Goal: Information Seeking & Learning: Find specific fact

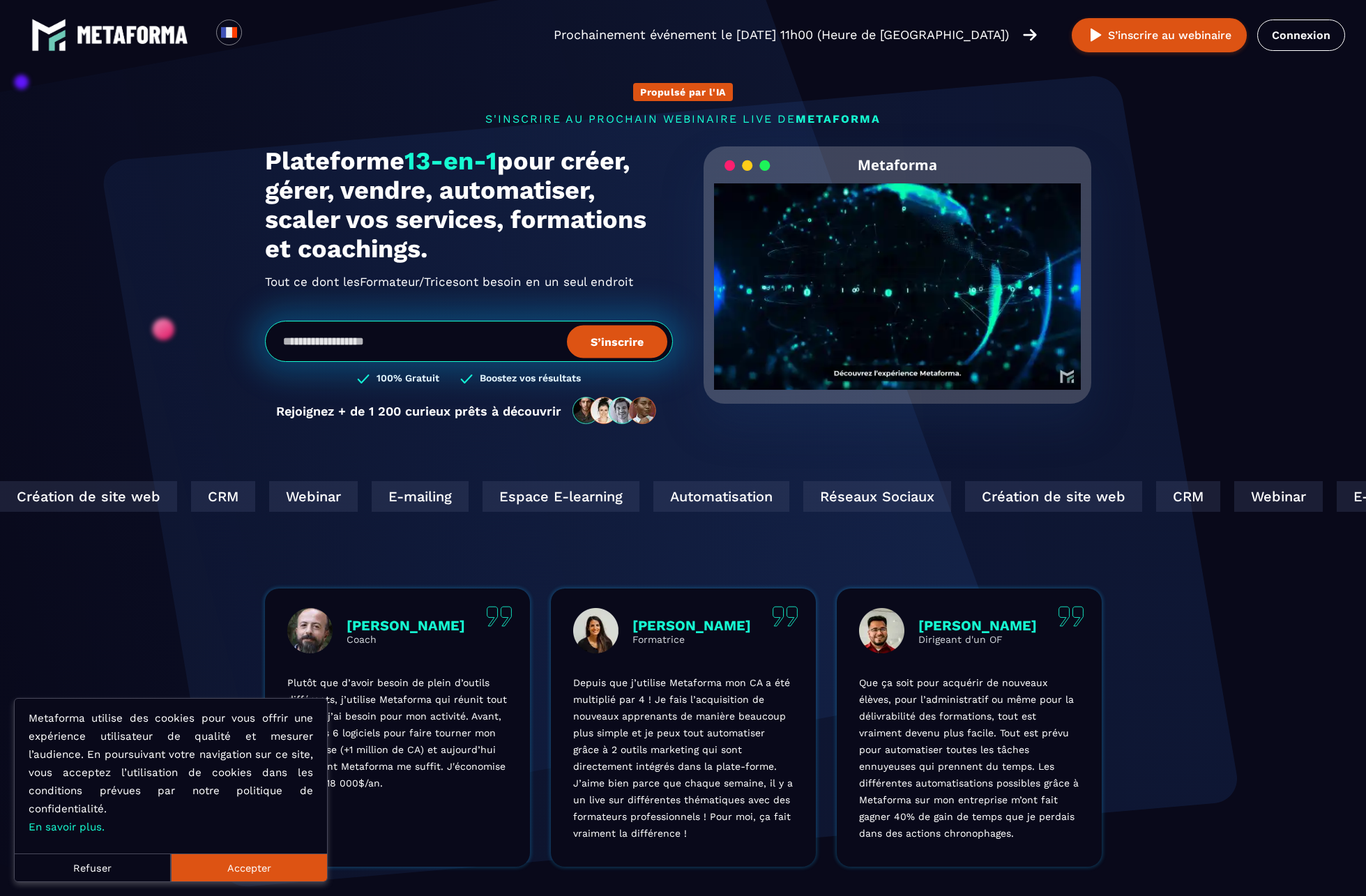
click at [1293, 15] on div "Loading... Prochainement événement le jeudi 11 septembre à 11h00 (Heure de Pari…" at bounding box center [683, 35] width 1366 height 70
click at [1289, 37] on link "Connexion" at bounding box center [1301, 35] width 88 height 31
click at [515, 332] on input "email" at bounding box center [469, 342] width 408 height 41
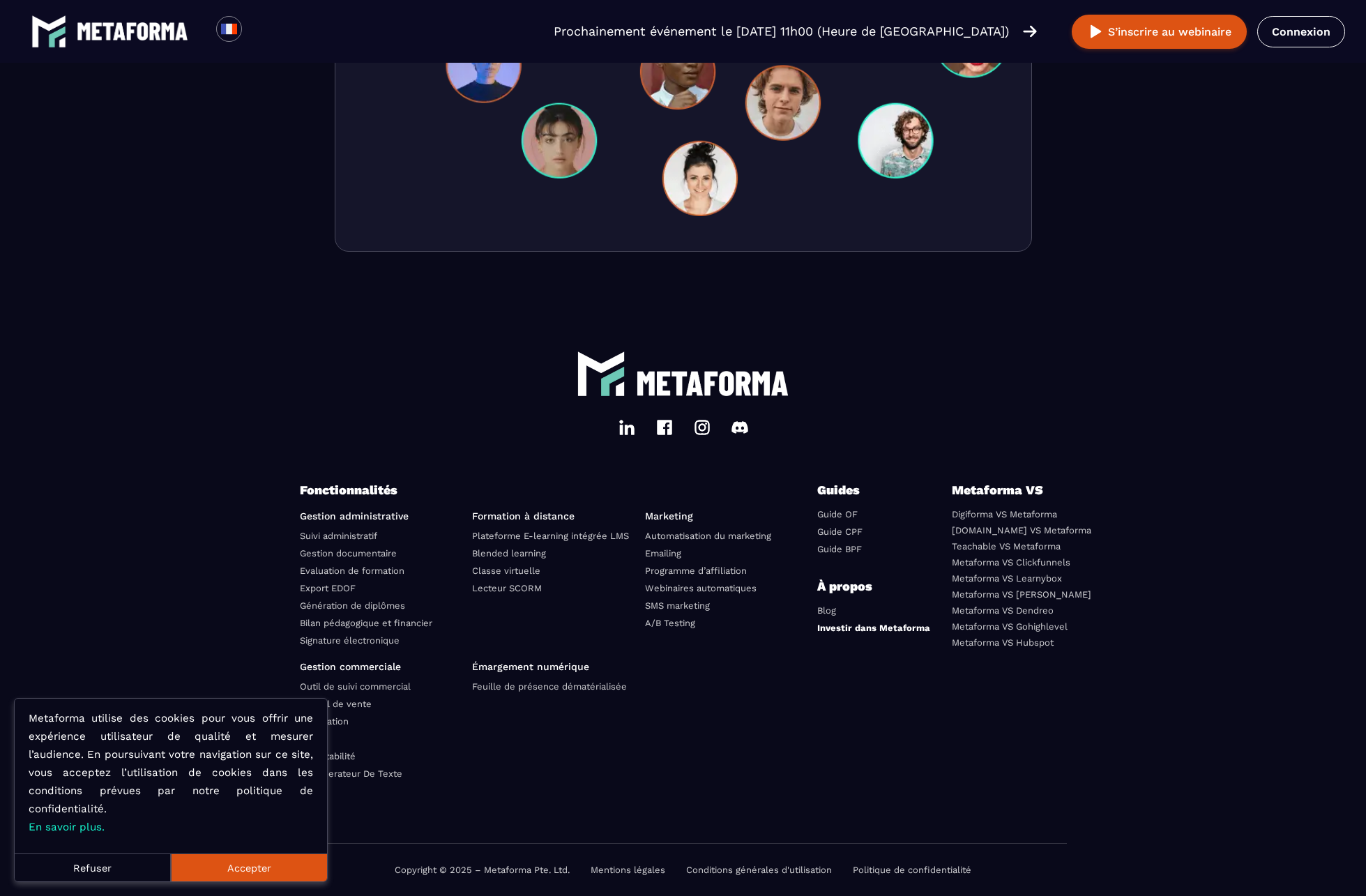
scroll to position [4584, 0]
click at [846, 624] on link "Investir dans Metaforma" at bounding box center [874, 628] width 113 height 11
click at [859, 499] on p "Guides" at bounding box center [860, 491] width 84 height 20
click at [851, 507] on li "Guide OF" at bounding box center [854, 515] width 73 height 16
click at [849, 510] on link "Guide OF" at bounding box center [837, 514] width 40 height 11
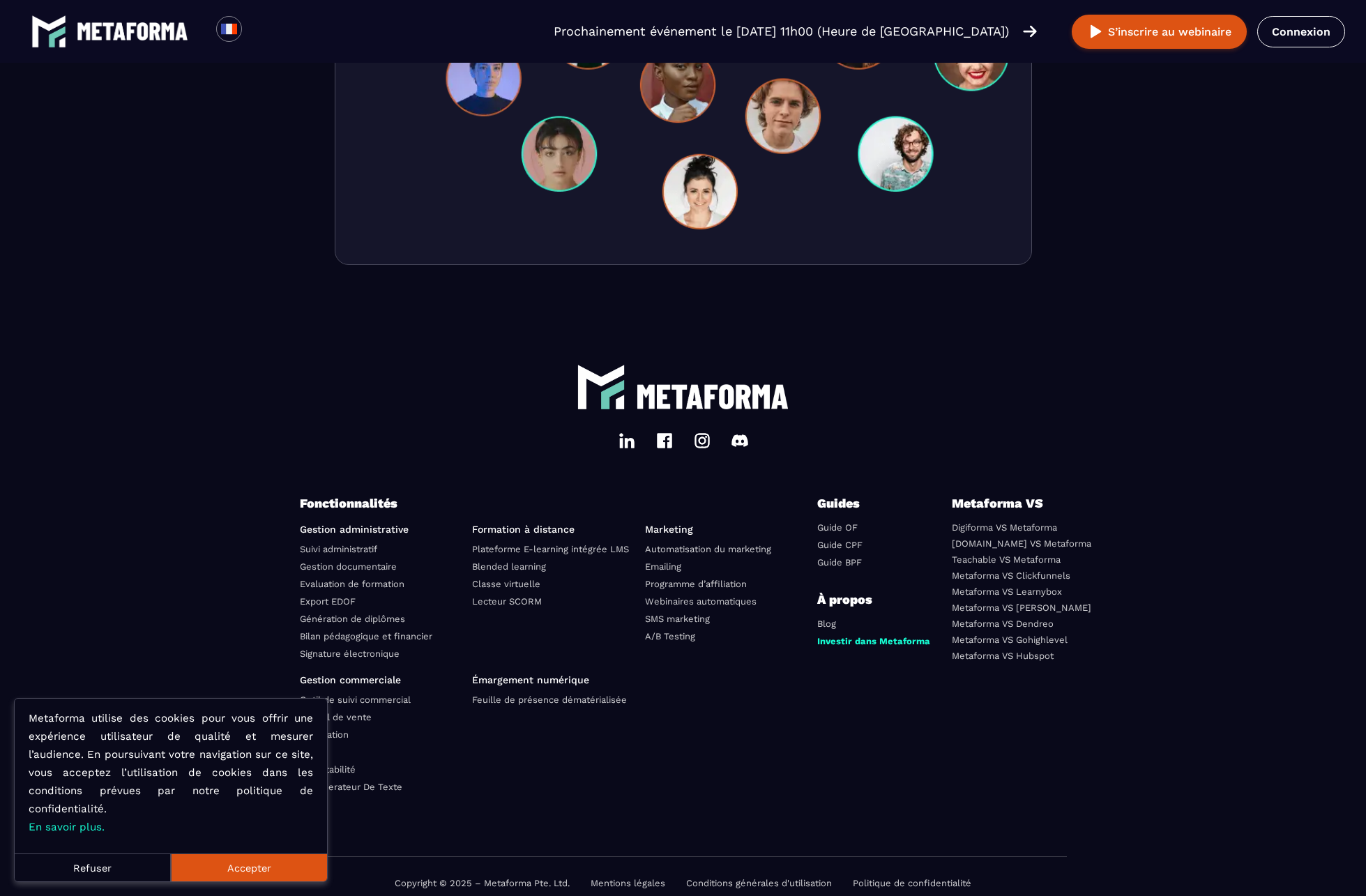
scroll to position [3857, 0]
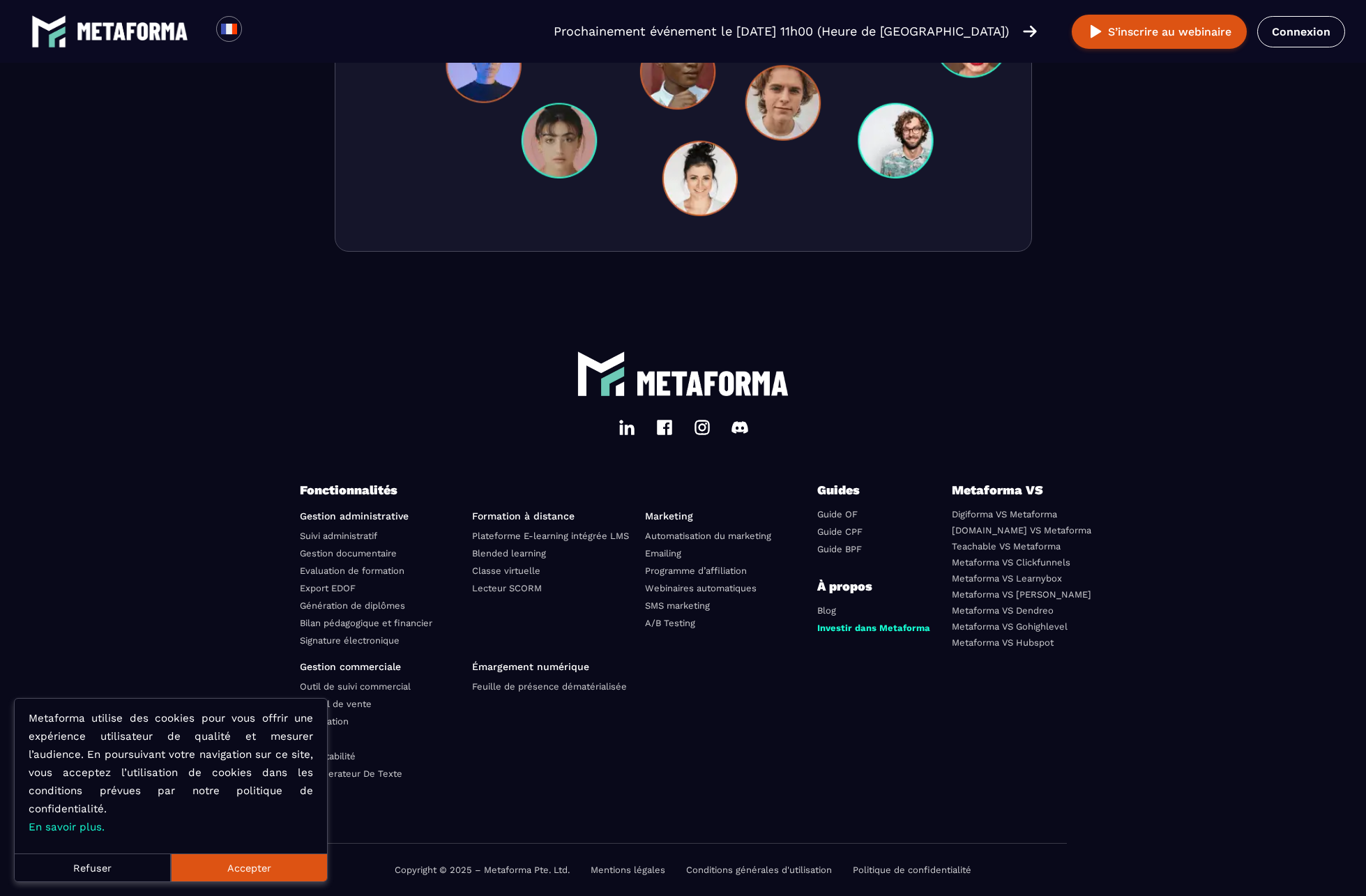
click at [605, 873] on link "Mentions légales" at bounding box center [627, 870] width 75 height 11
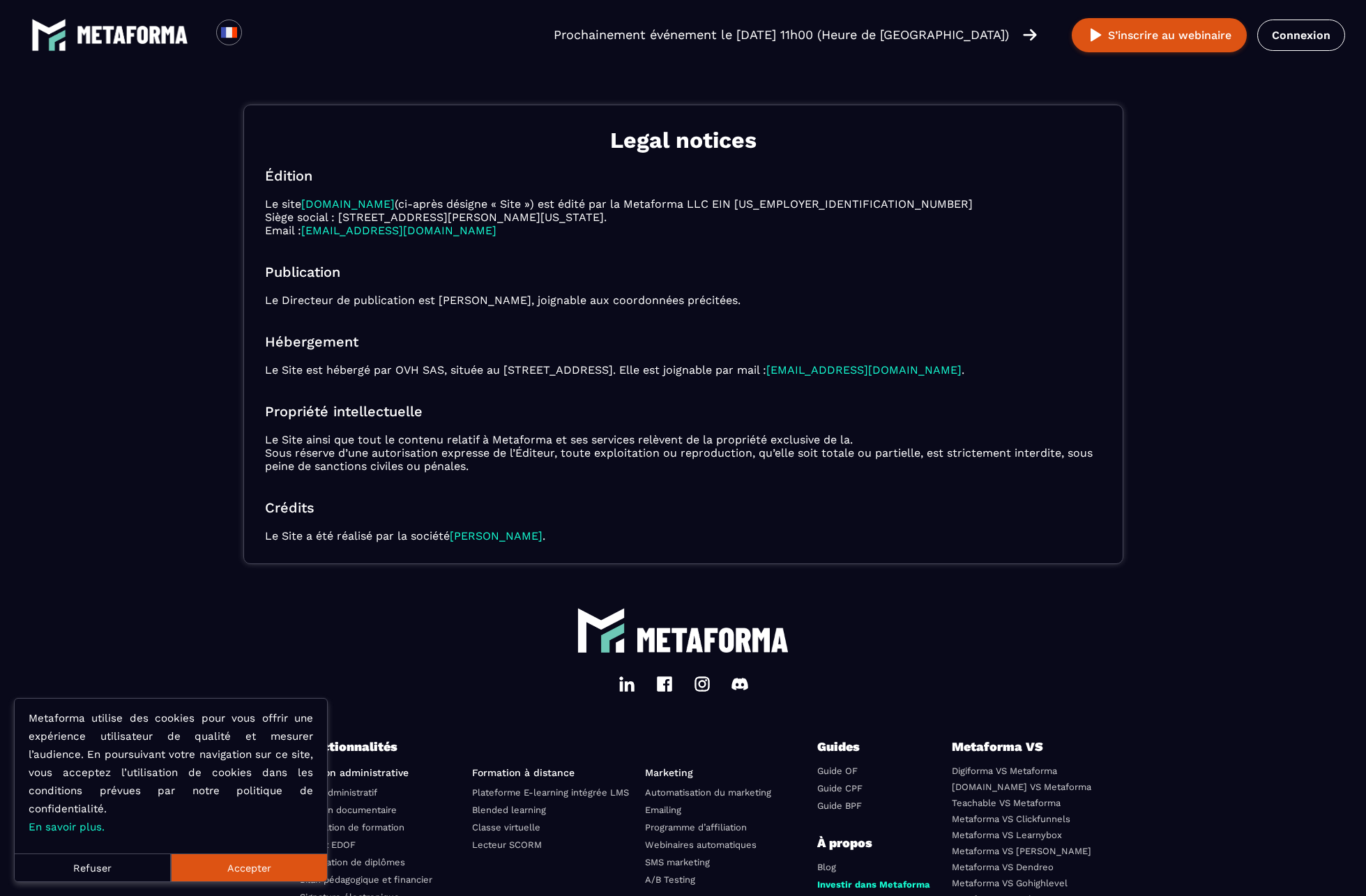
click at [426, 359] on div "Legal notices Édition Le site Métaforma.io (ci-après désigne « Site ») est édit…" at bounding box center [683, 334] width 880 height 460
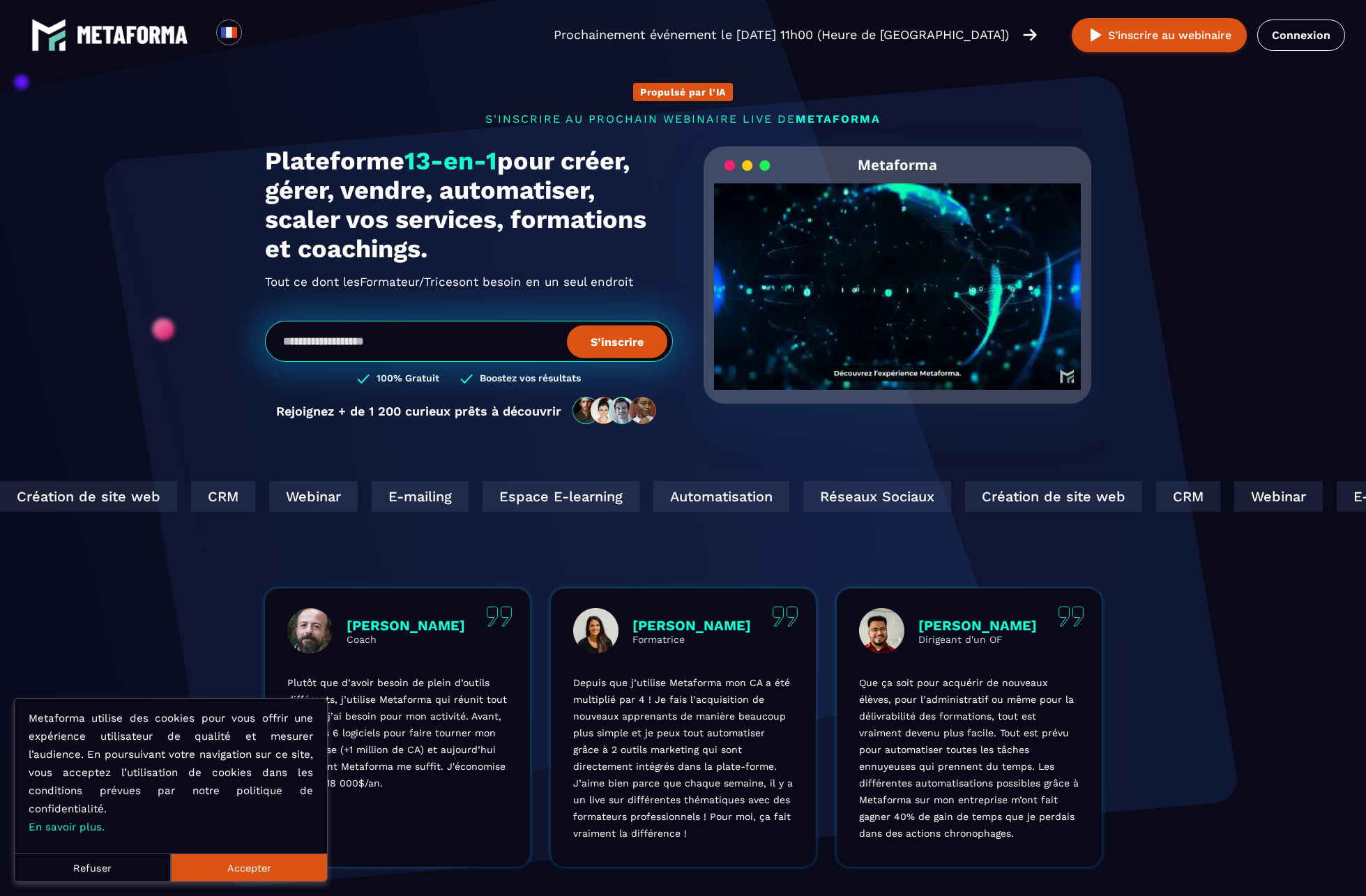
click at [413, 271] on span "Formateur/Trices" at bounding box center [409, 282] width 99 height 22
click at [413, 244] on h1 "Plateforme 13-en-1 pour créer, gérer, vendre, automatiser, scaler vos services,…" at bounding box center [469, 205] width 408 height 117
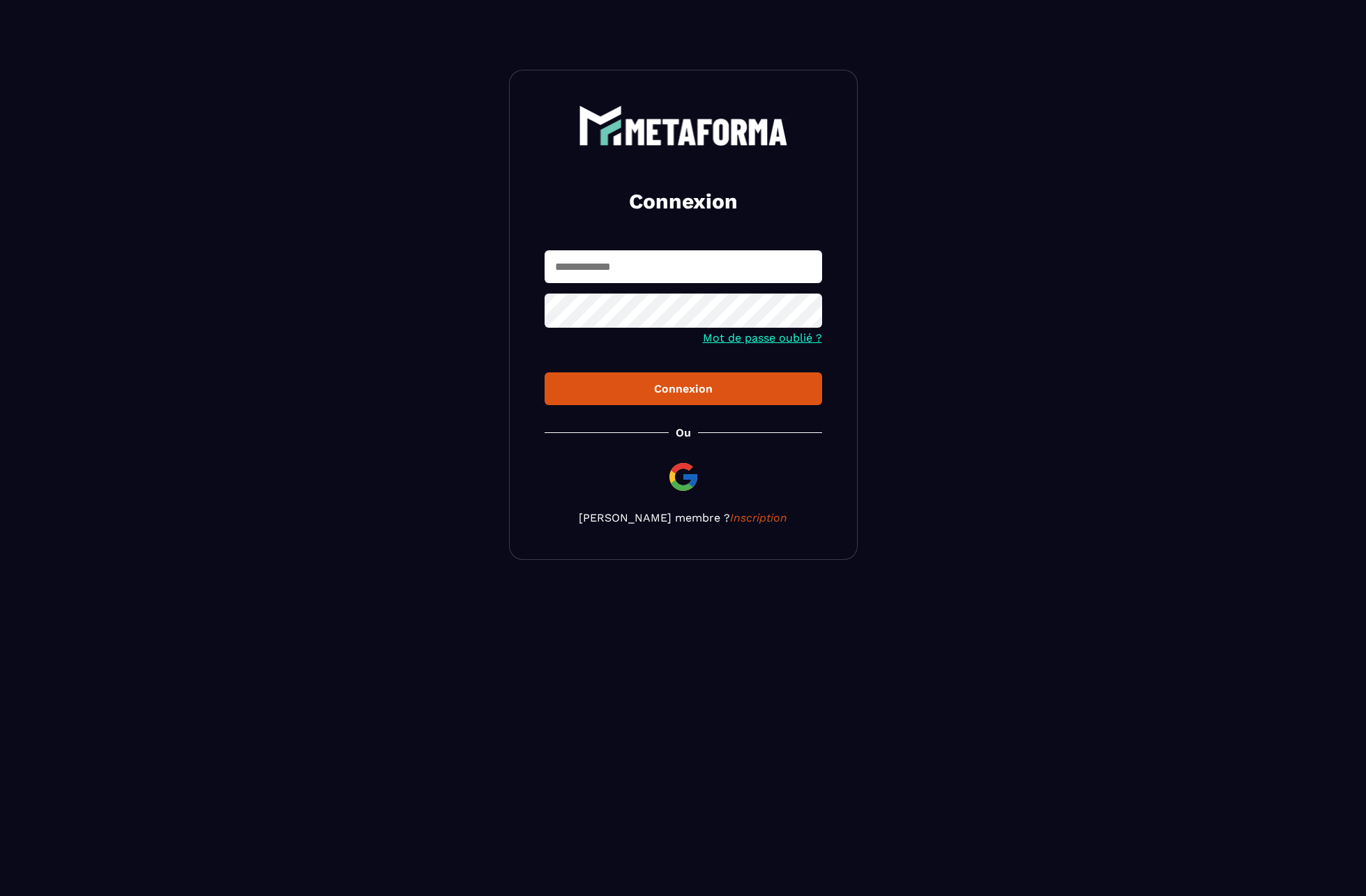
click at [758, 339] on link "Mot de passe oublié ?" at bounding box center [762, 338] width 119 height 13
click at [682, 252] on input "text" at bounding box center [683, 267] width 277 height 33
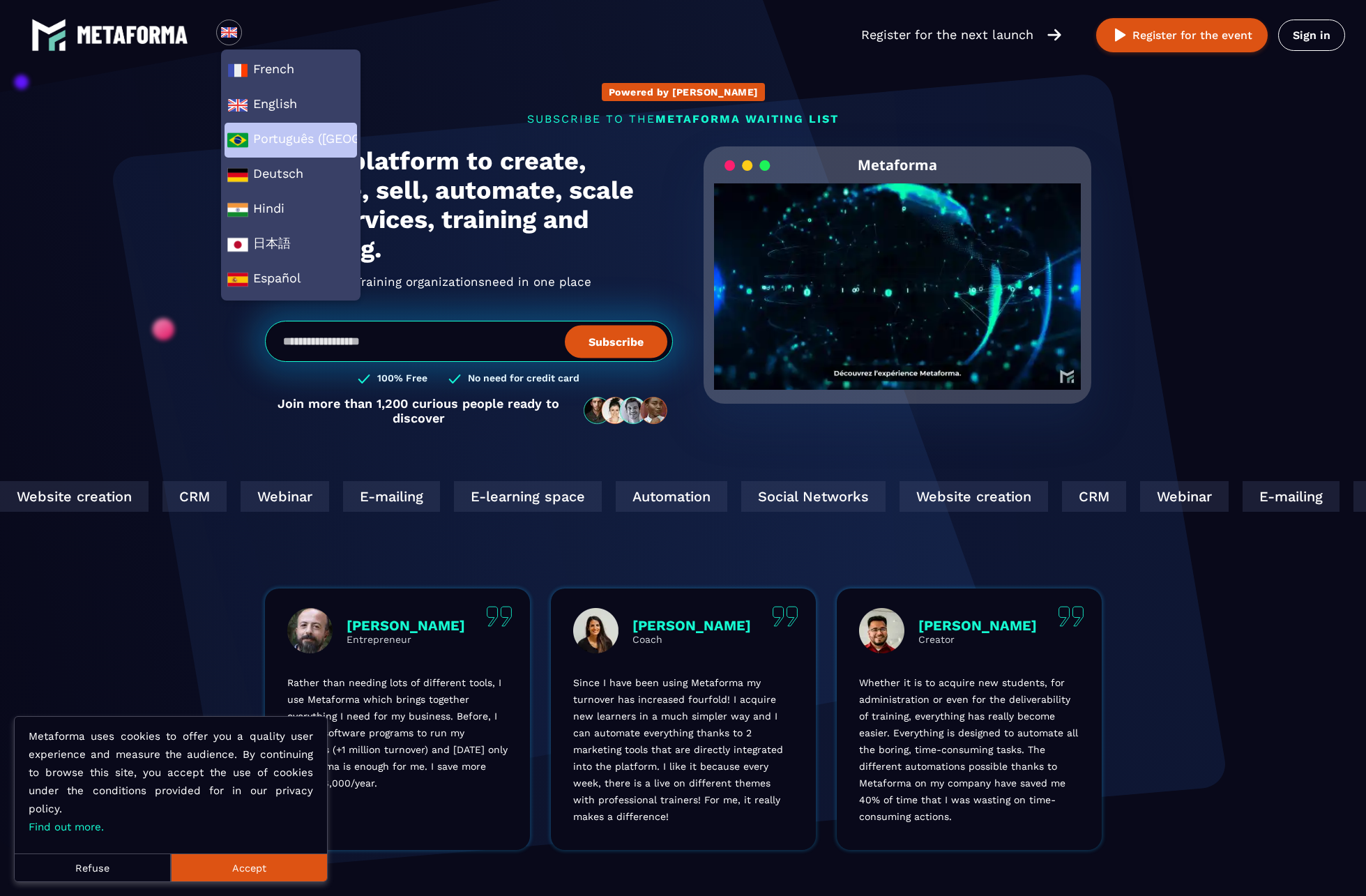
click at [280, 156] on li "Português (Brasil)" at bounding box center [291, 140] width 133 height 35
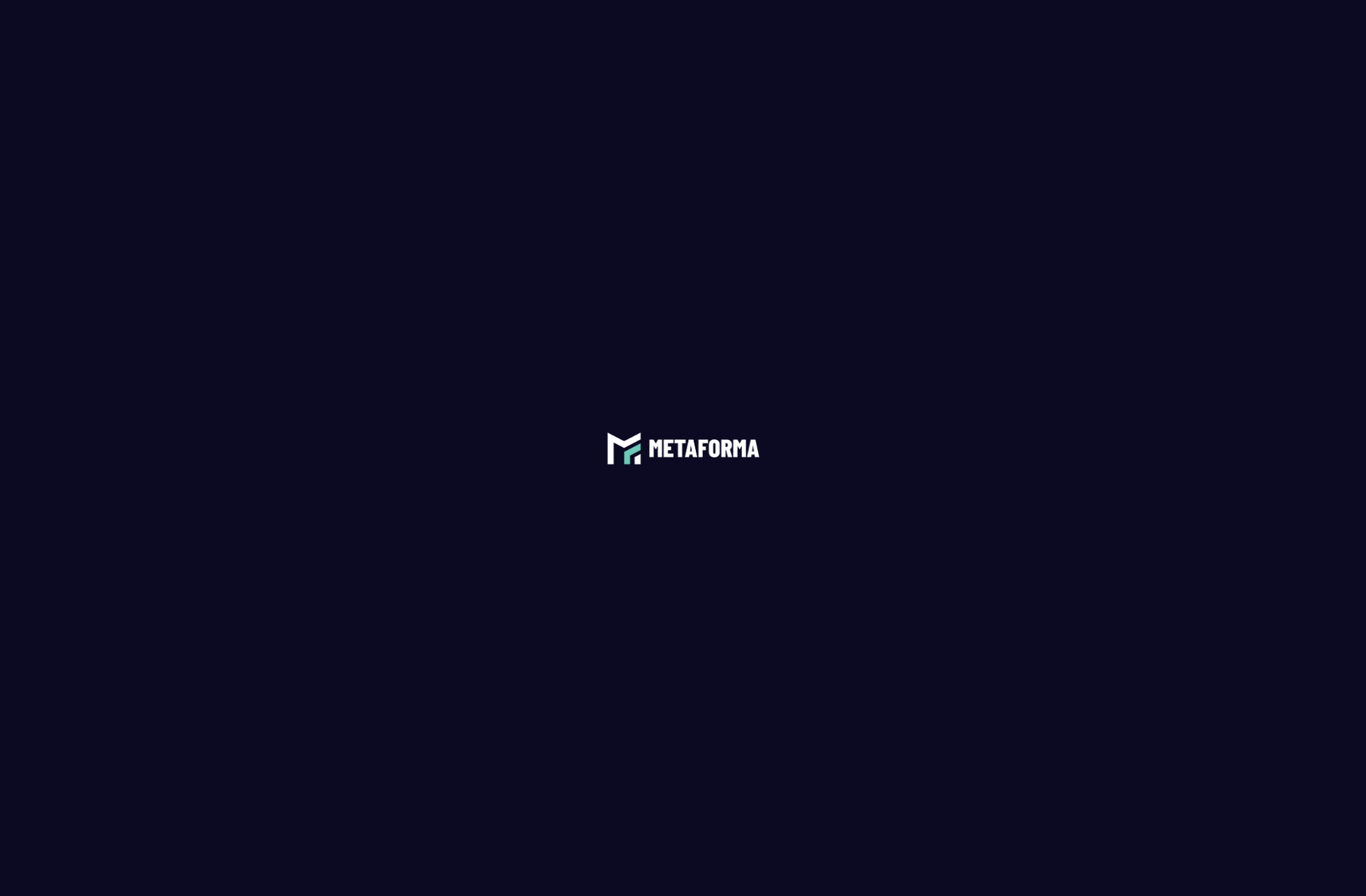
scroll to position [388, 0]
click at [289, 214] on span at bounding box center [683, 448] width 1366 height 896
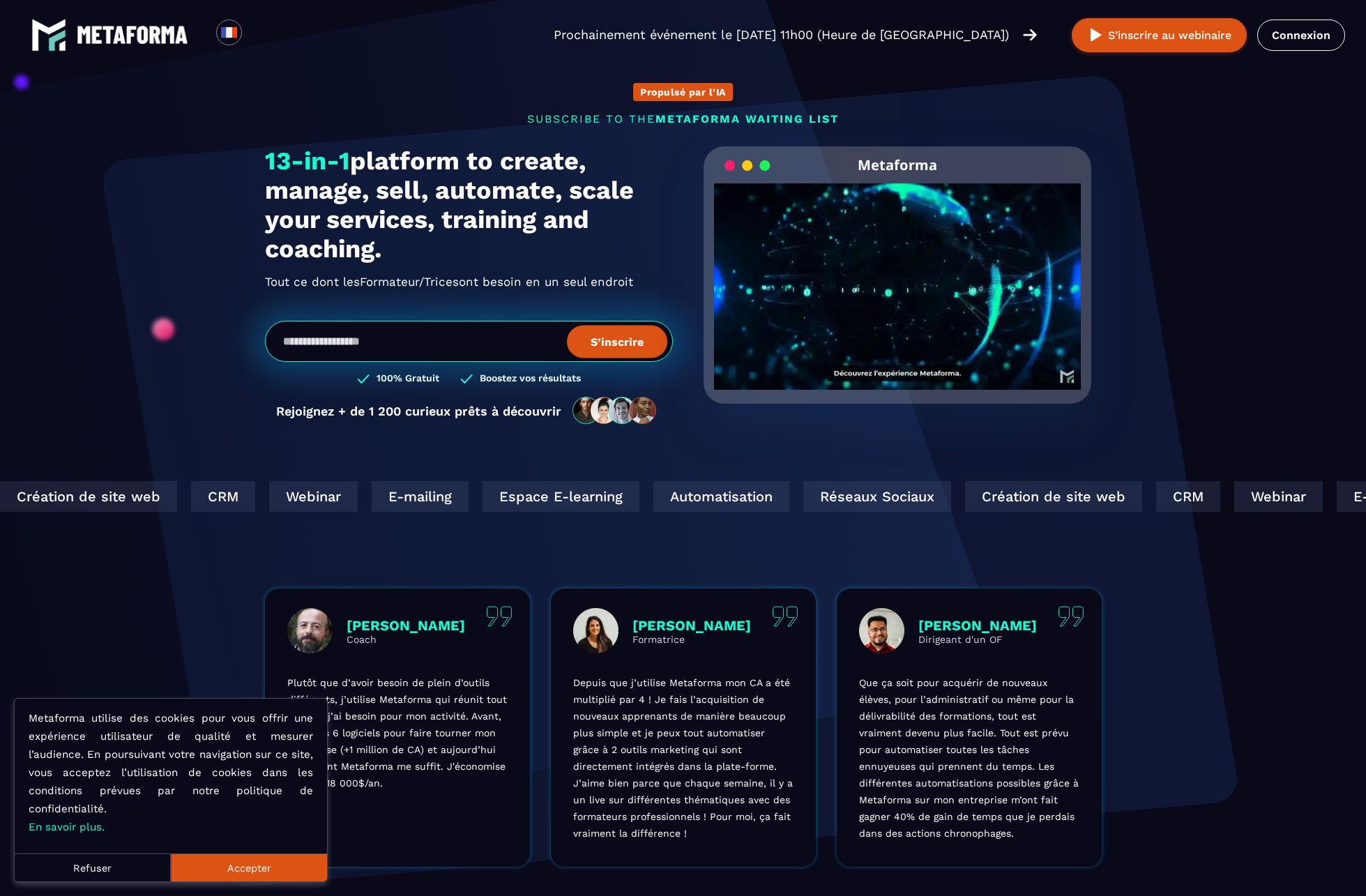
click at [674, 121] on span "METAFORMA WAITING LIST" at bounding box center [747, 119] width 184 height 13
click at [663, 169] on h1 "13-in-1 platform to create, manage, sell, automate, scale your services, traini…" at bounding box center [469, 205] width 408 height 117
click at [339, 139] on div "Propulsé par l'IA SUBSCRIBE TO THE METAFORMA WAITING LIST Prochainement événeme…" at bounding box center [683, 247] width 865 height 385
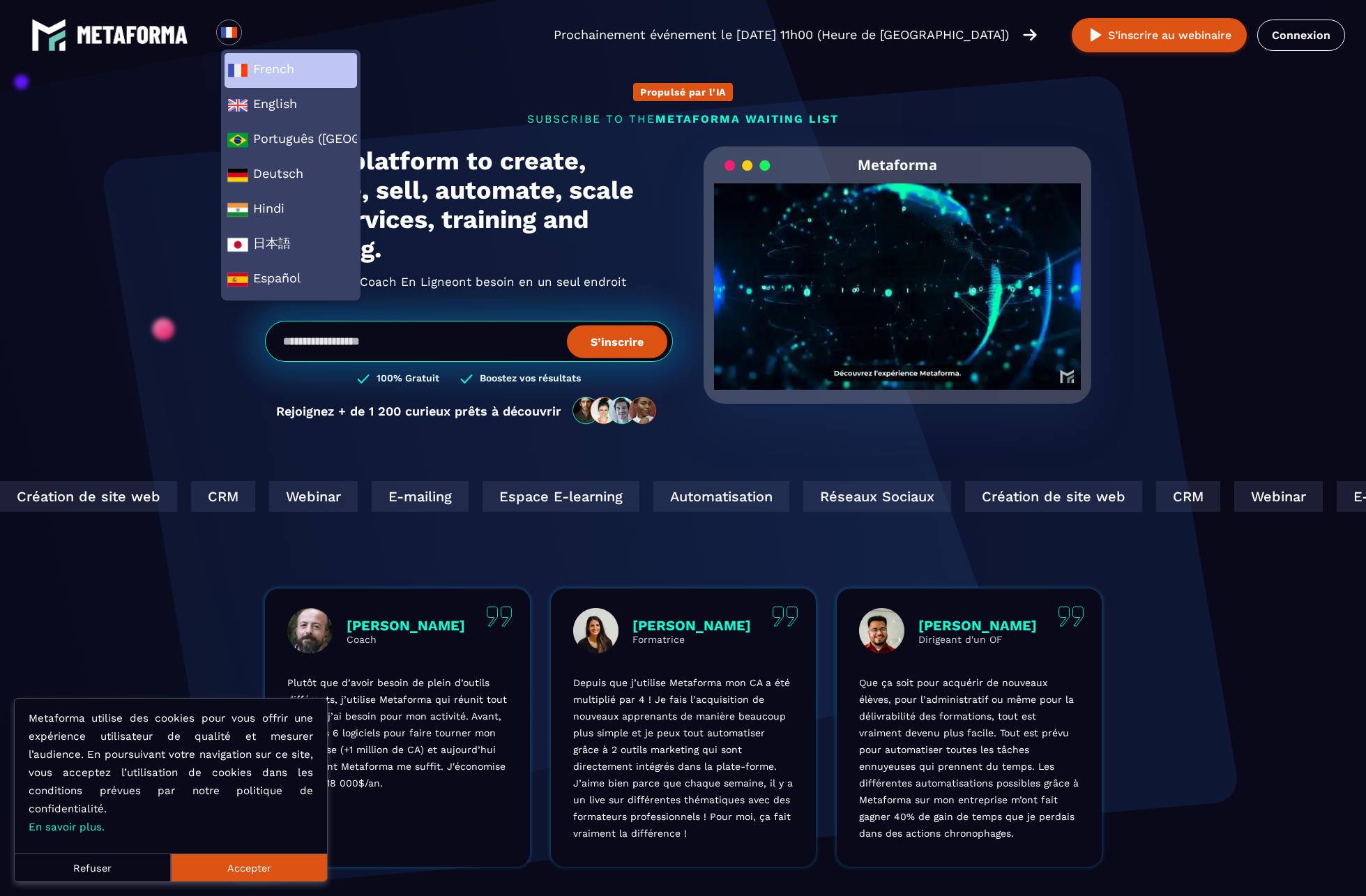
click at [235, 85] on li "French" at bounding box center [291, 70] width 133 height 35
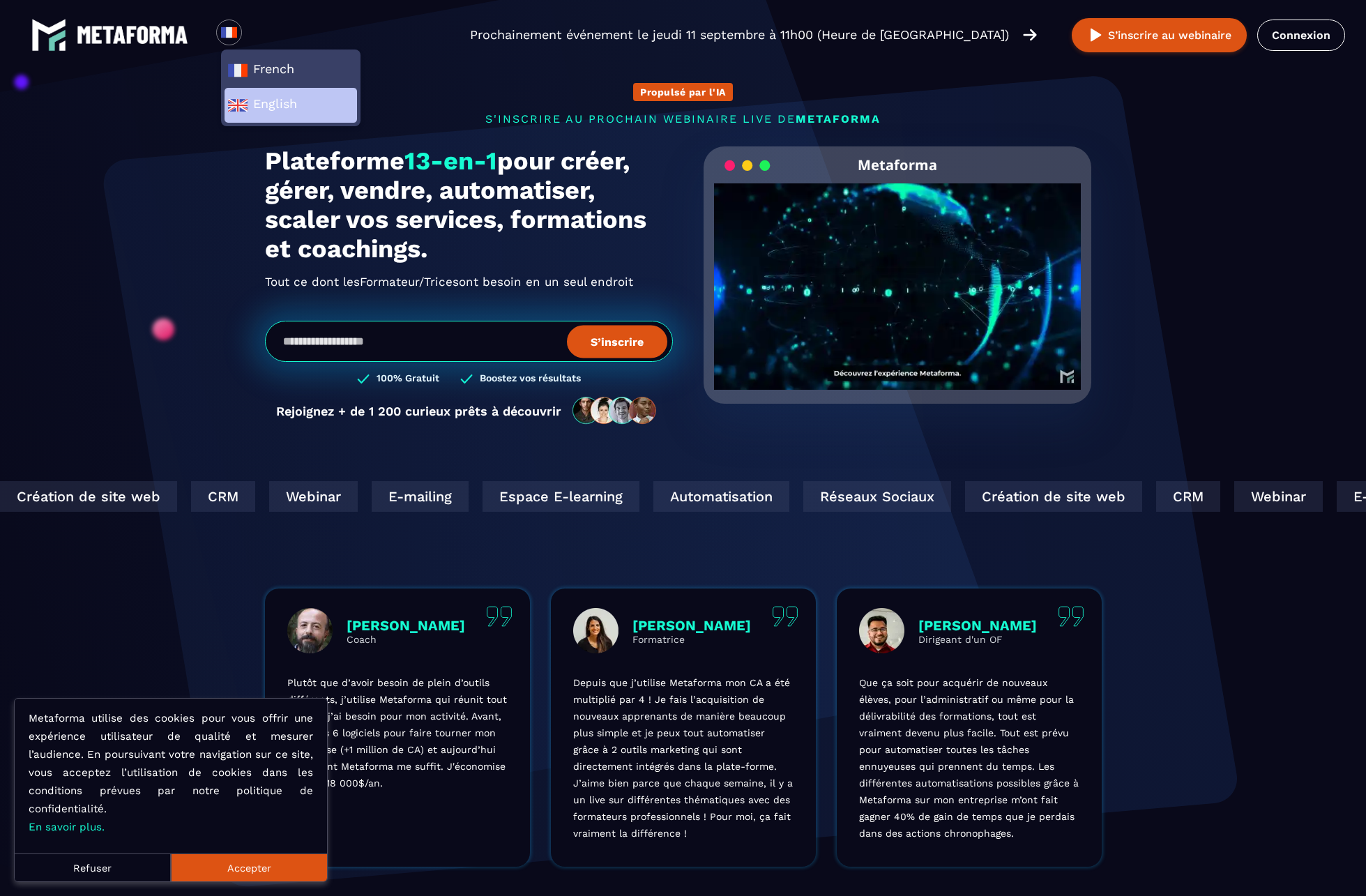
click at [277, 103] on span "English" at bounding box center [291, 105] width 127 height 21
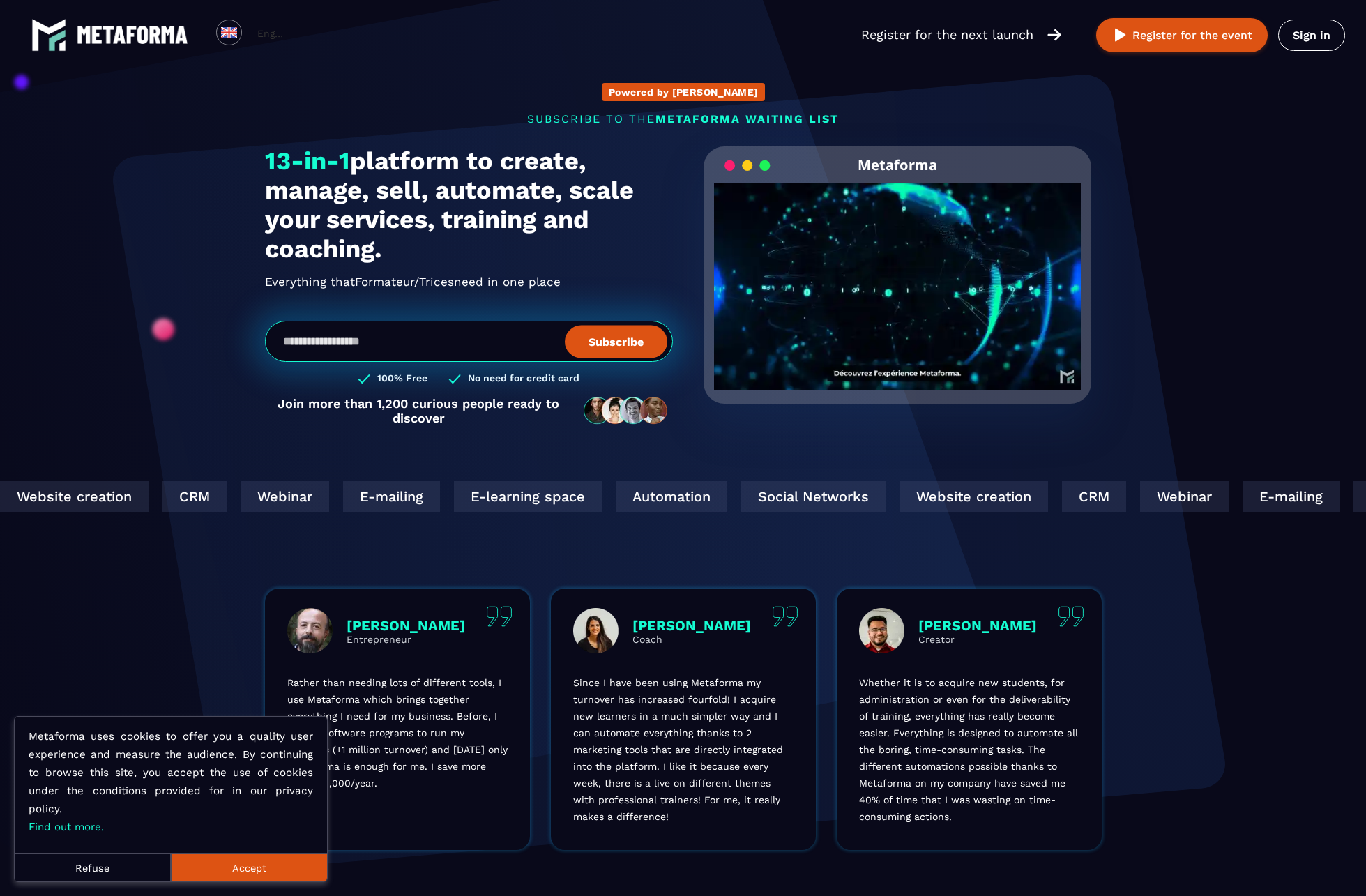
click at [330, 196] on h1 "13-in-1 platform to create, manage, sell, automate, scale your services, traini…" at bounding box center [469, 205] width 408 height 117
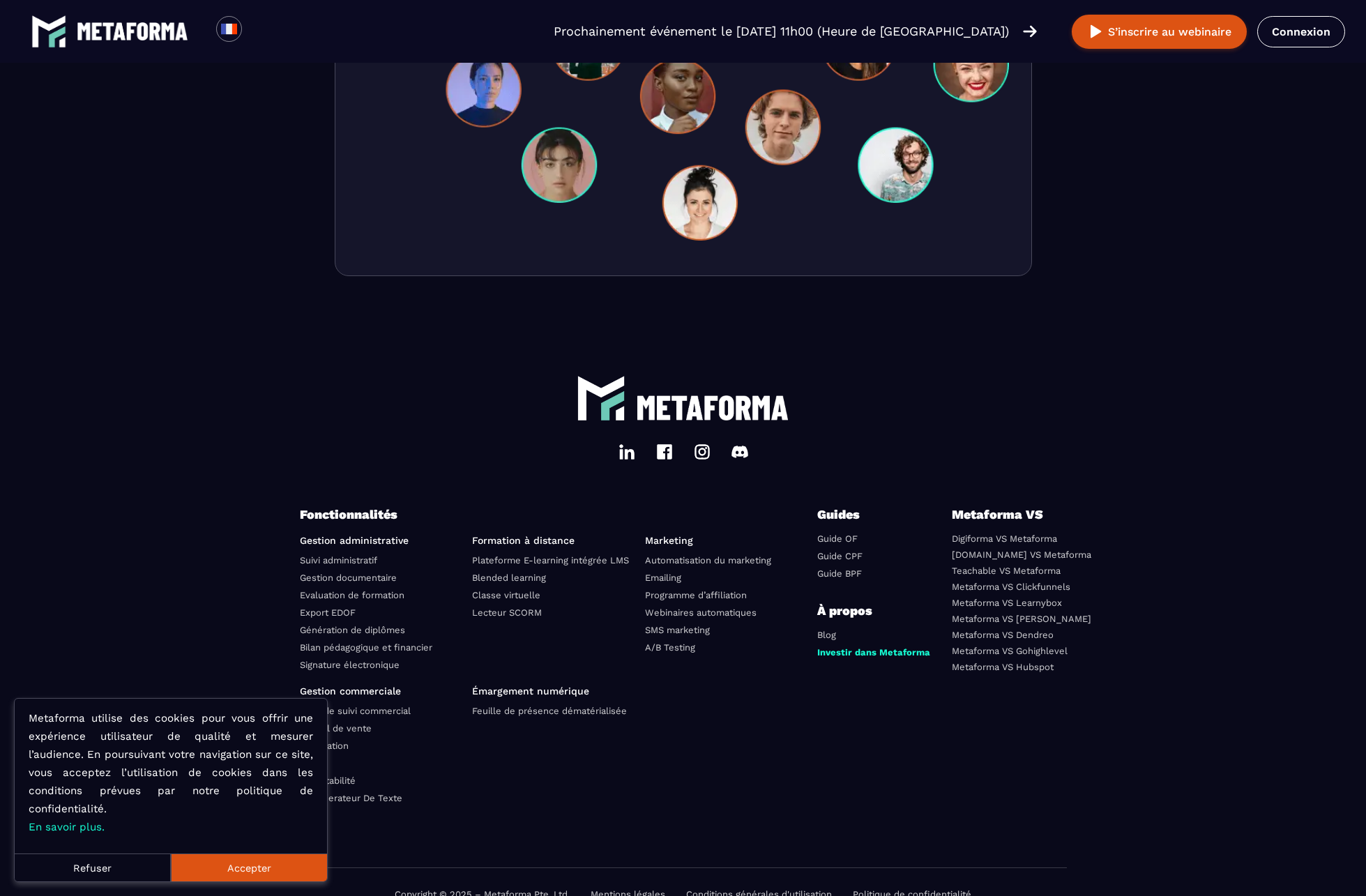
scroll to position [4584, 0]
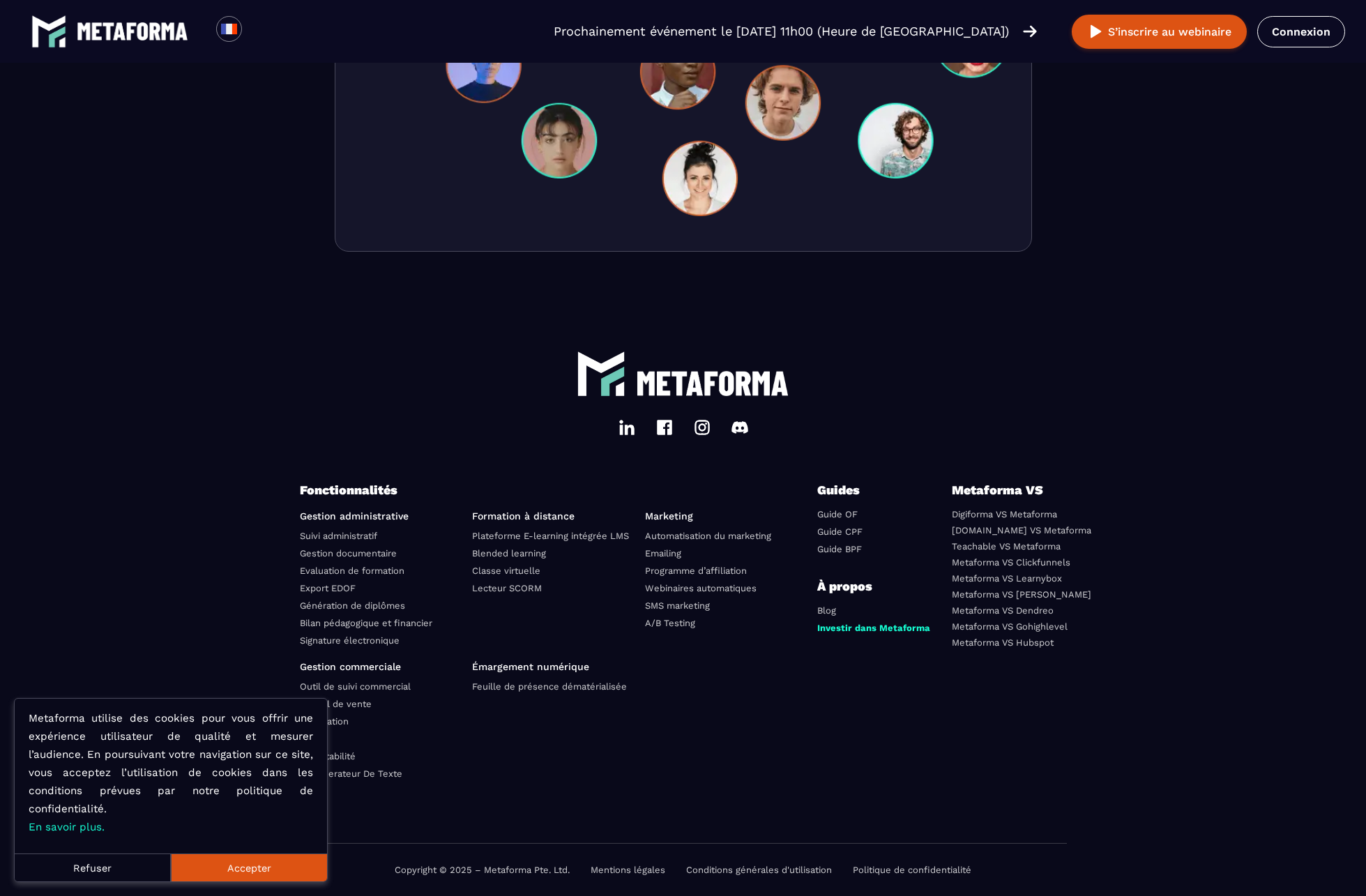
click at [260, 883] on footer "Fonctionnalités Gestion administrative Suivi administratif Gestion documentaire…" at bounding box center [683, 602] width 1366 height 589
click at [260, 868] on button "Accepter" at bounding box center [249, 868] width 156 height 28
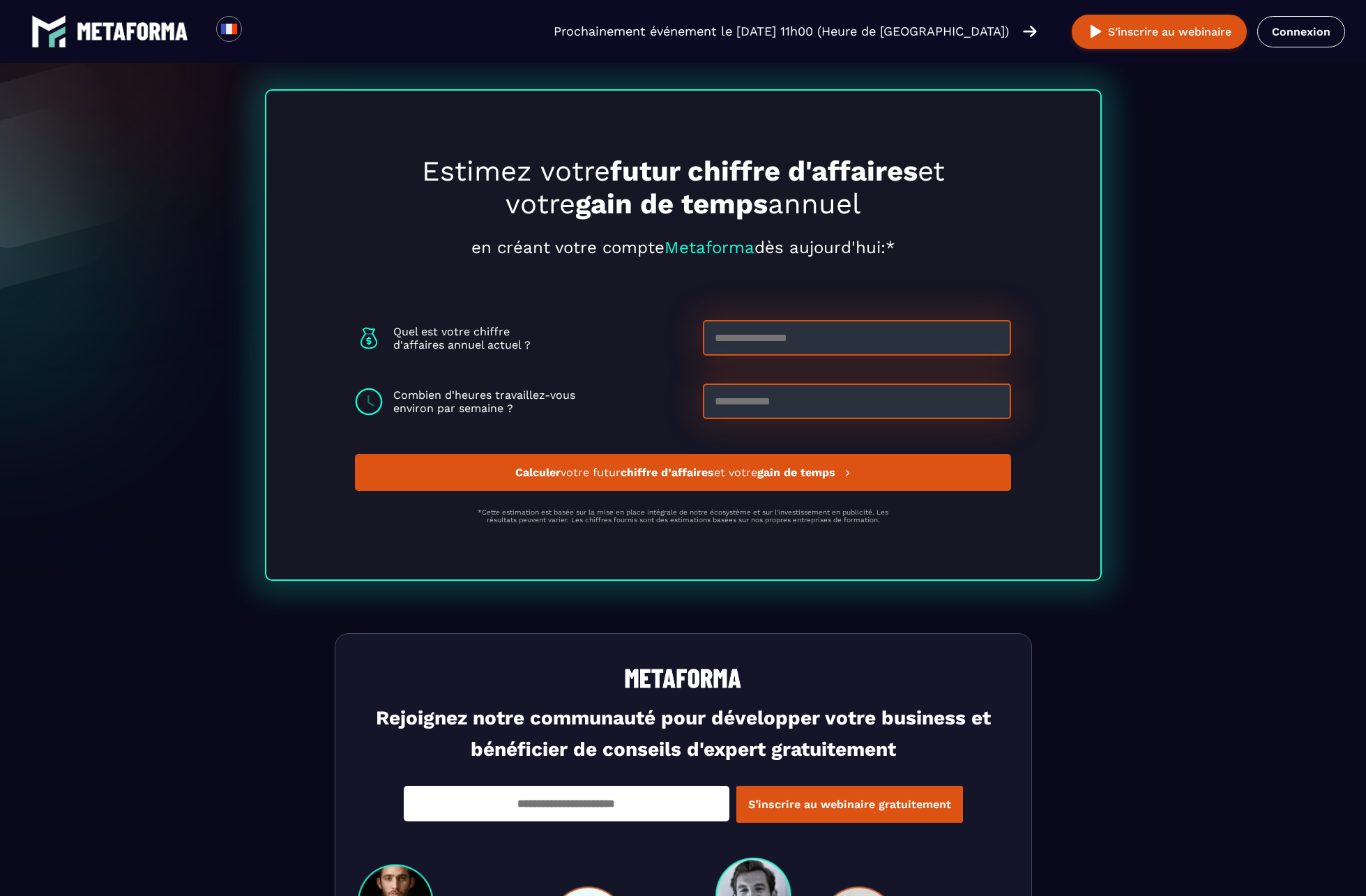
scroll to position [4584, 0]
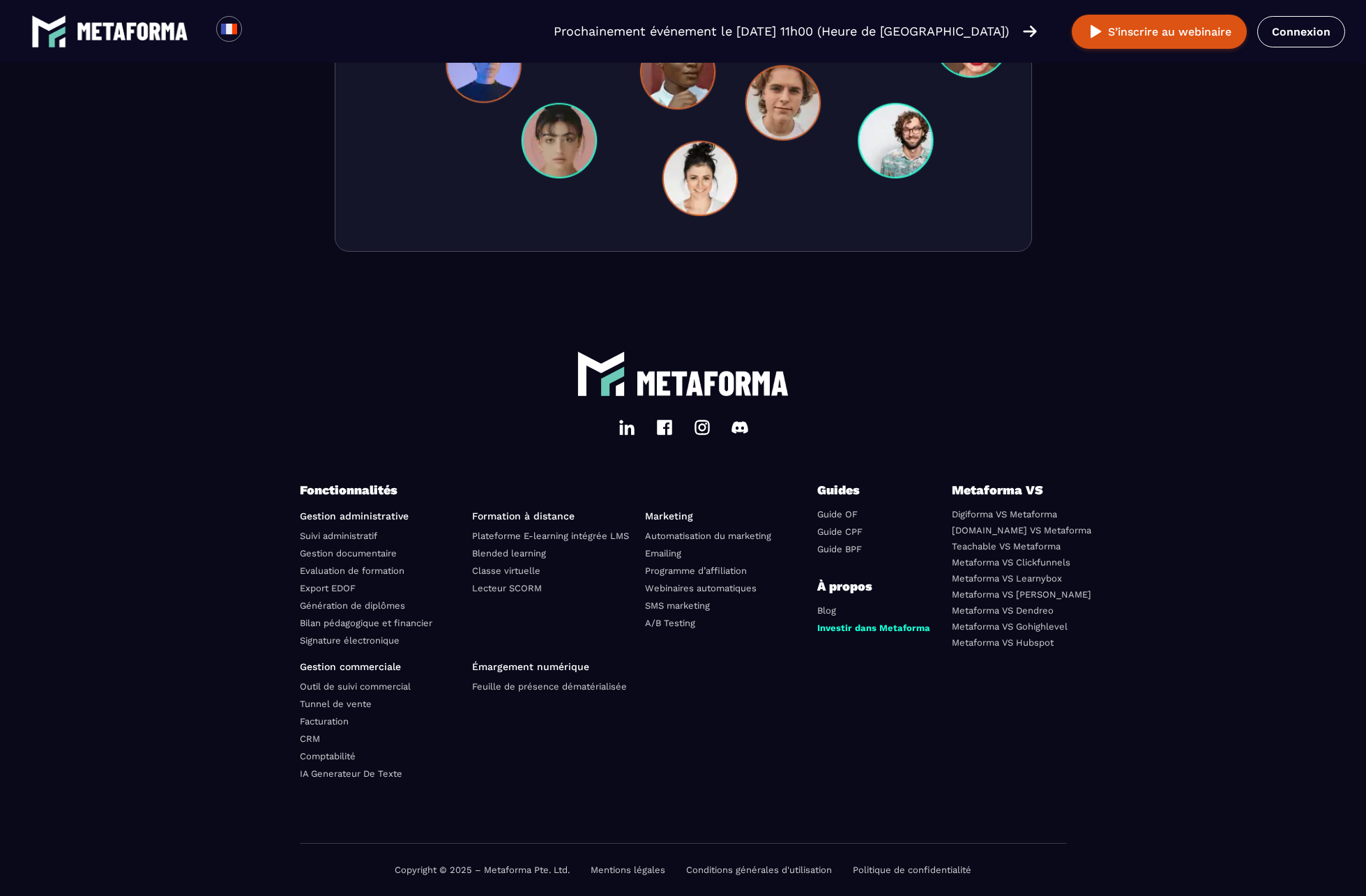
click at [823, 612] on link "Blog" at bounding box center [827, 610] width 19 height 11
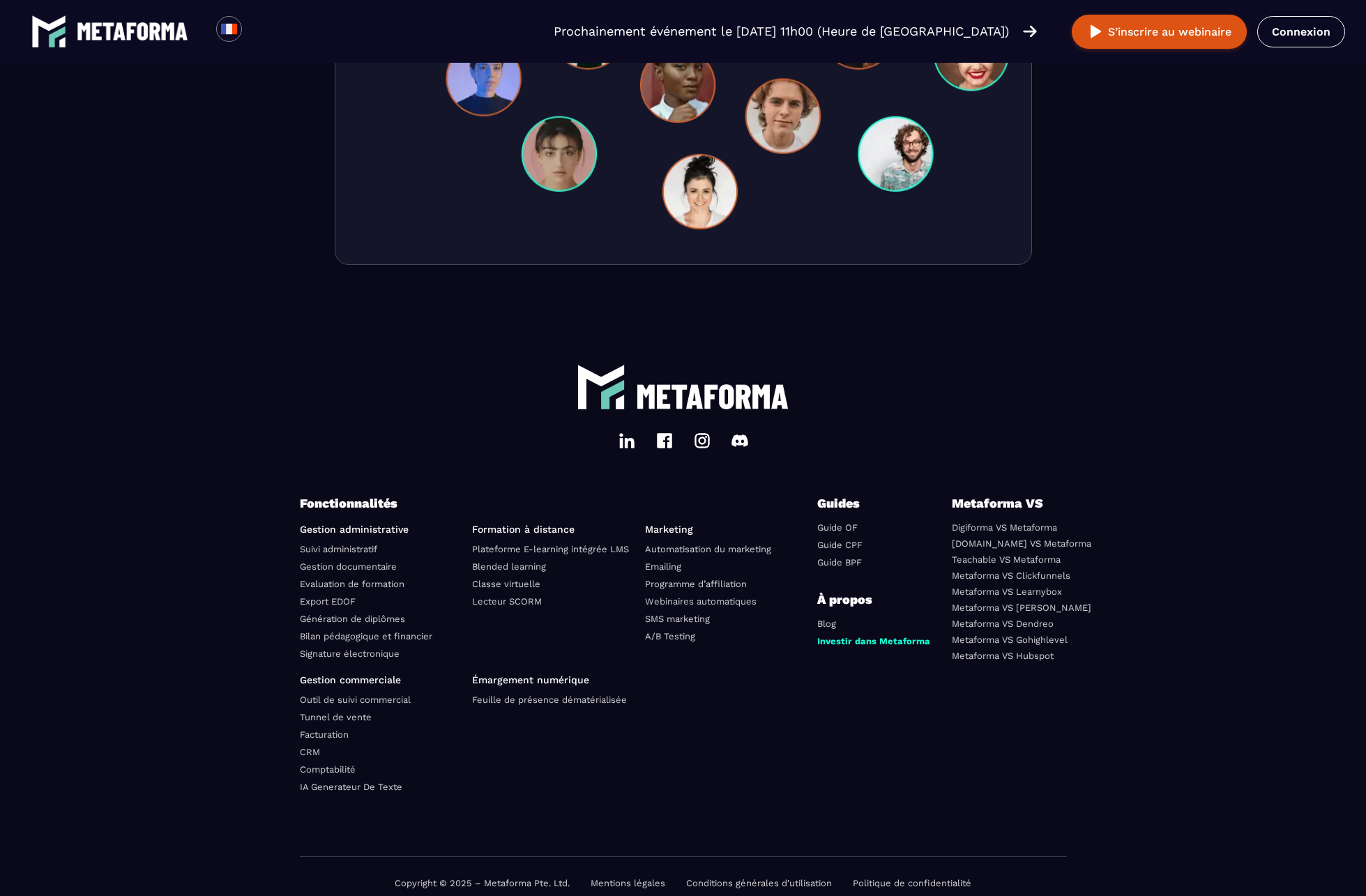
scroll to position [3857, 0]
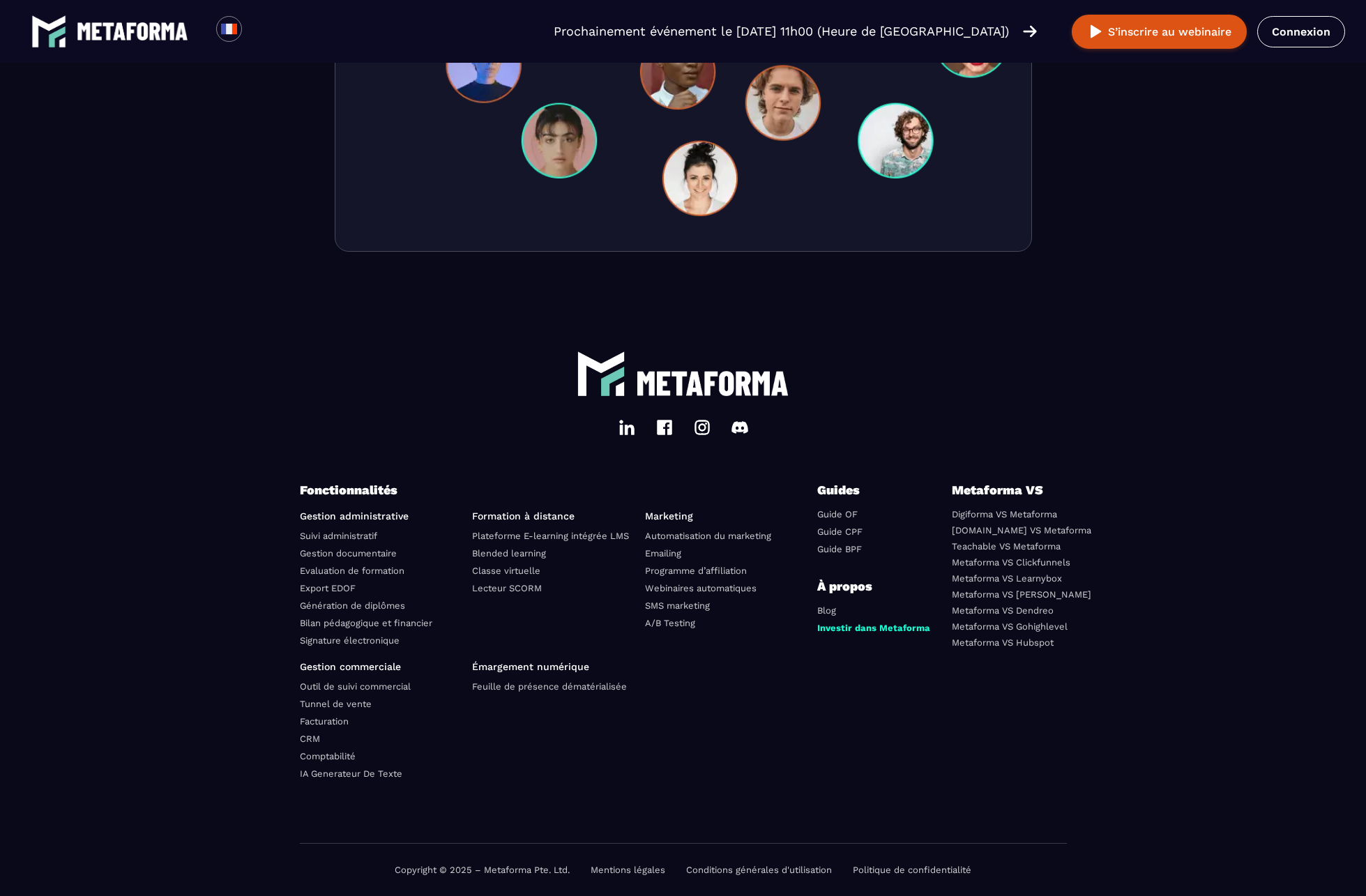
click at [632, 864] on div "Copyright © 2025 – Metaforma Pte. Ltd. Mentions légales Conditions générales d'…" at bounding box center [683, 870] width 767 height 53
click at [631, 870] on link "Mentions légales" at bounding box center [627, 870] width 75 height 11
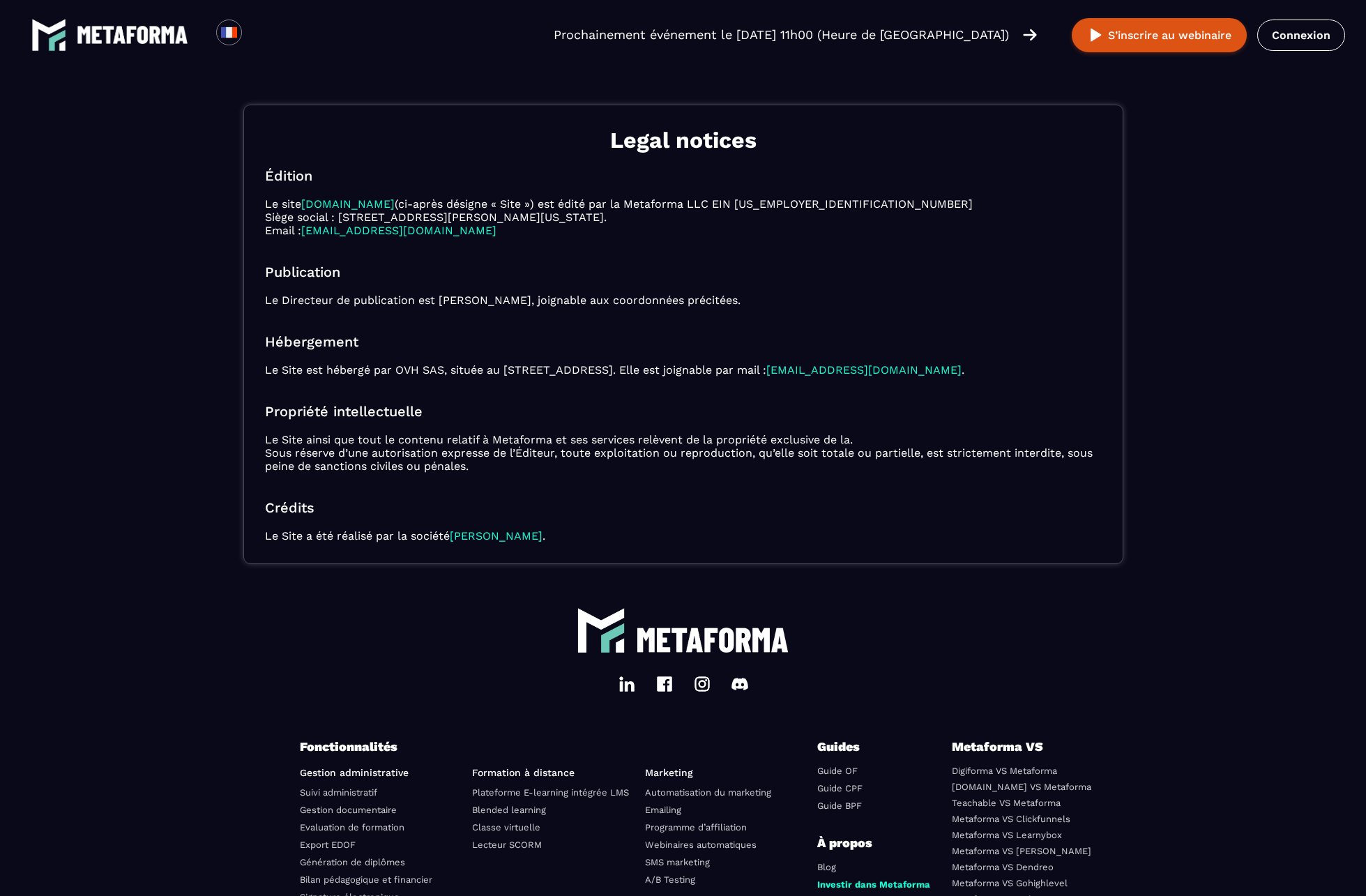
click at [507, 380] on div "Legal notices Édition Le site [DOMAIN_NAME] (ci-après désigne « Site ») est édi…" at bounding box center [683, 334] width 880 height 460
drag, startPoint x: 517, startPoint y: 539, endPoint x: 458, endPoint y: 539, distance: 59.0
click at [458, 539] on p "Le Site a été réalisé par la société [PERSON_NAME] ." at bounding box center [683, 536] width 837 height 13
copy p "[PERSON_NAME] ."
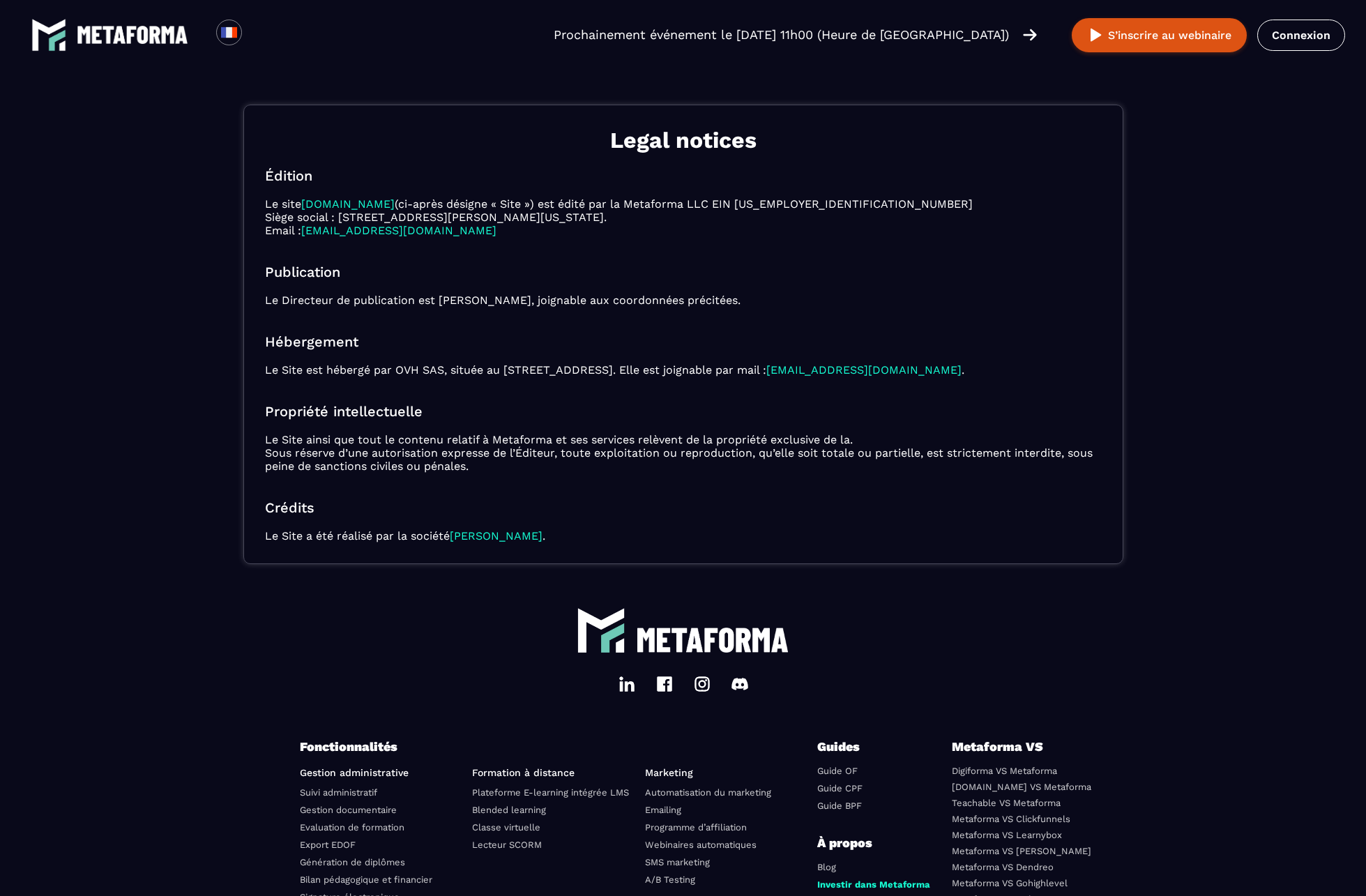
click at [557, 473] on div "Legal notices Édition Le site [DOMAIN_NAME] (ci-après désigne « Site ») est édi…" at bounding box center [683, 334] width 880 height 460
